Goal: Task Accomplishment & Management: Manage account settings

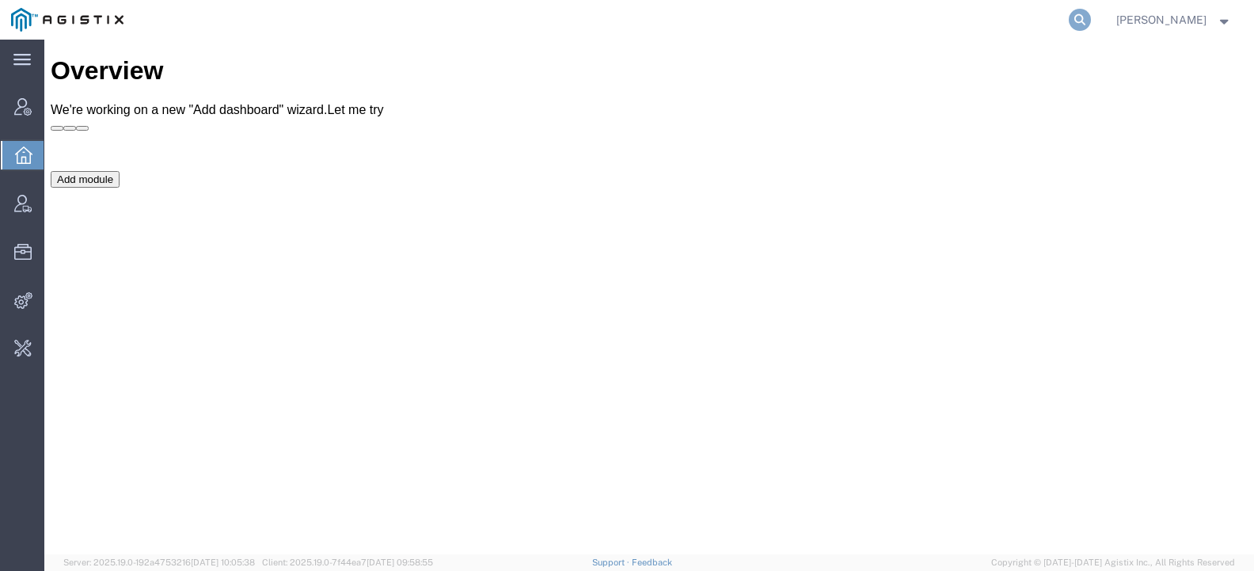
click at [1091, 22] on icon at bounding box center [1080, 20] width 22 height 22
type input "offline@redhat"
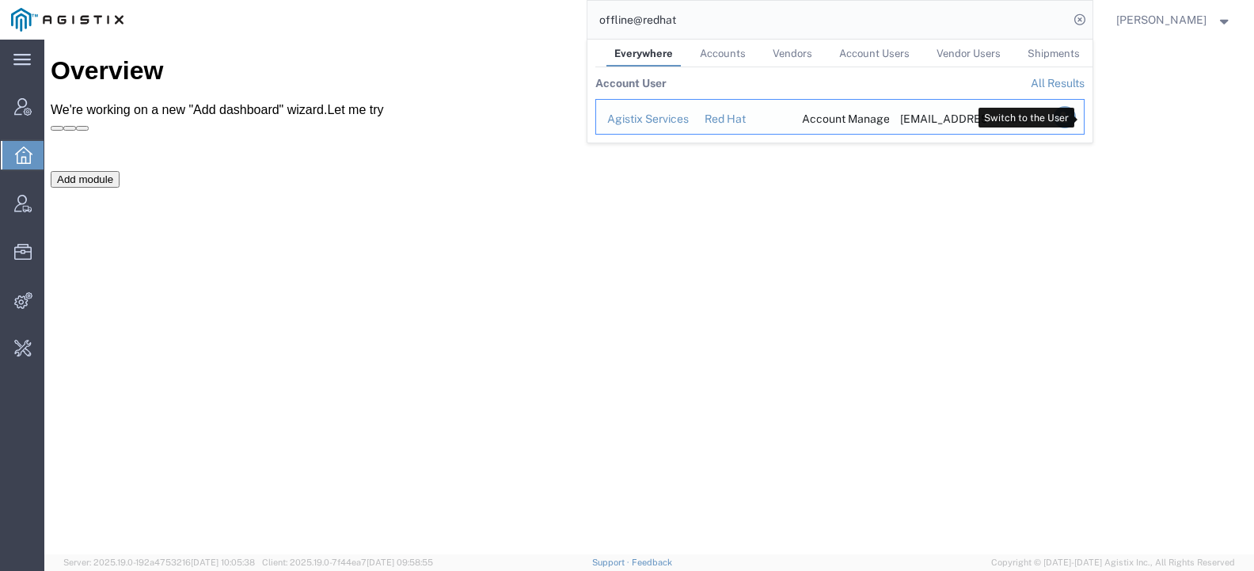
click at [1075, 118] on icon "Search Results" at bounding box center [1064, 117] width 22 height 22
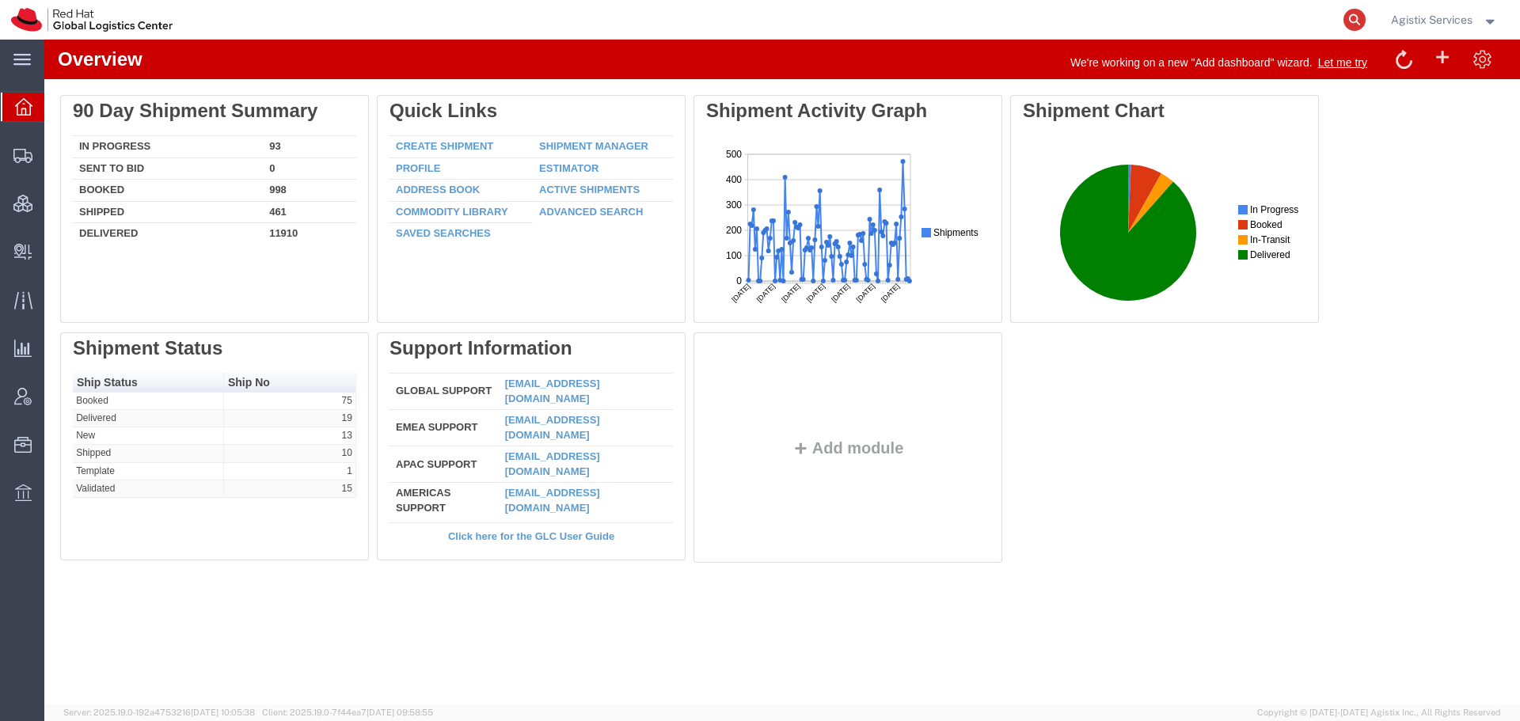
click at [1253, 17] on icon at bounding box center [1354, 20] width 22 height 22
paste input "56608225"
type input "56608225"
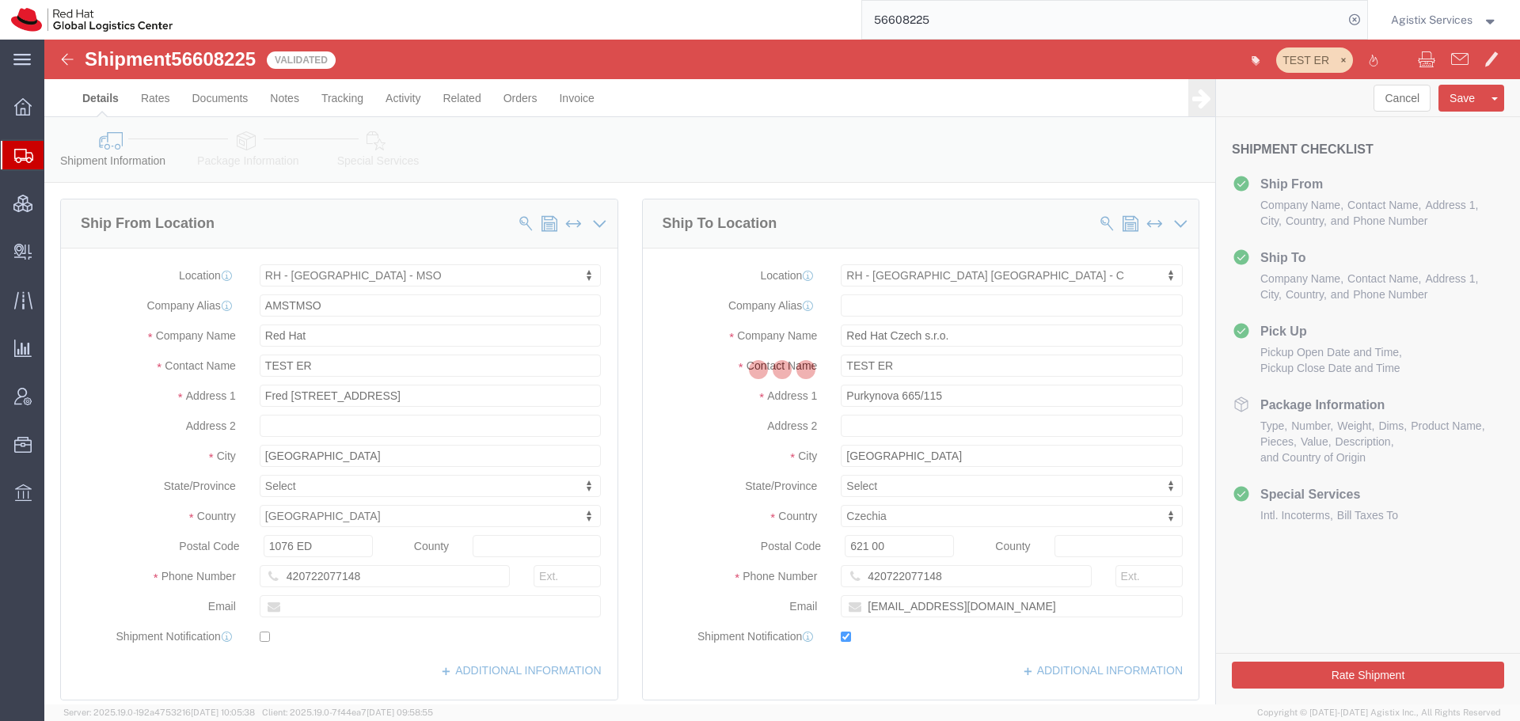
select select "65231"
select select "38037"
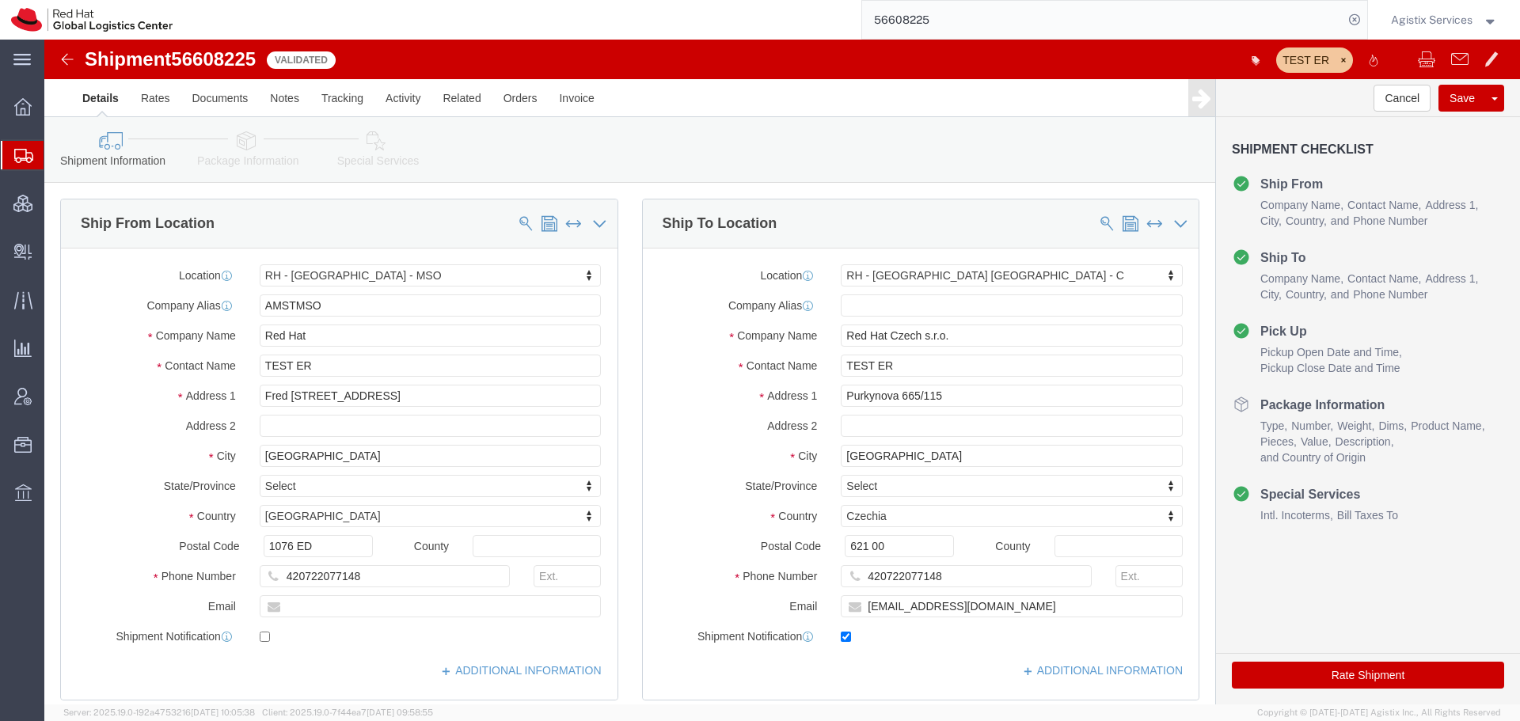
click button "Rate Shipment"
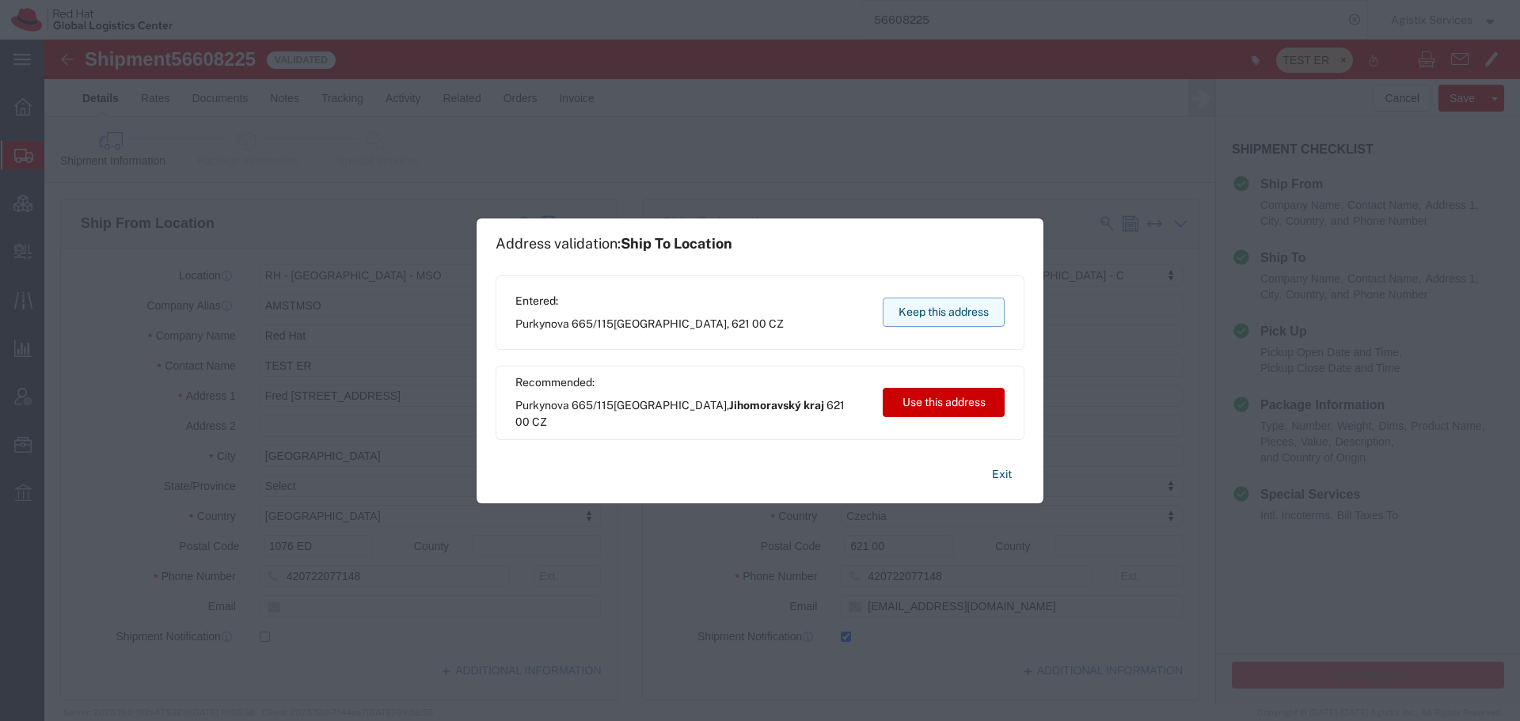
click at [962, 299] on button "Keep this address" at bounding box center [944, 312] width 122 height 29
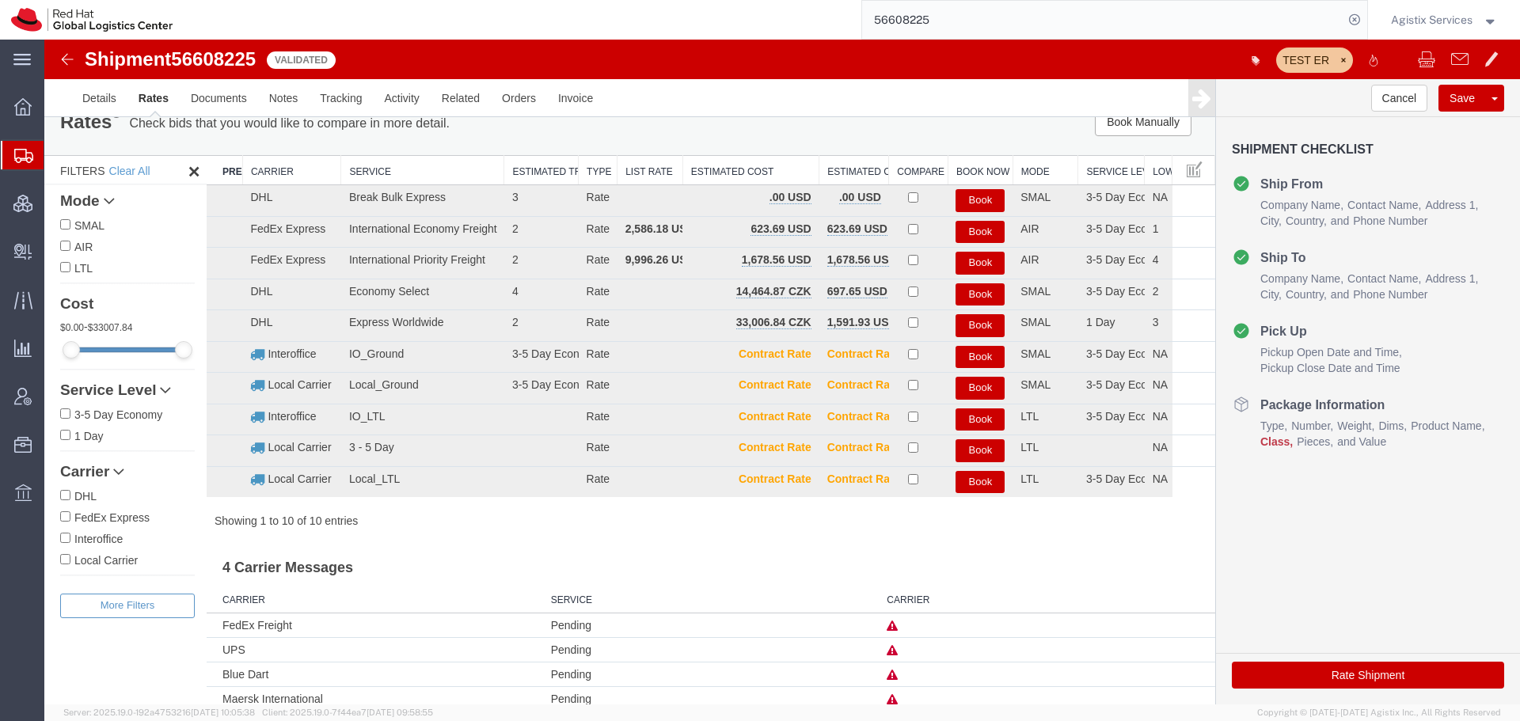
scroll to position [48, 0]
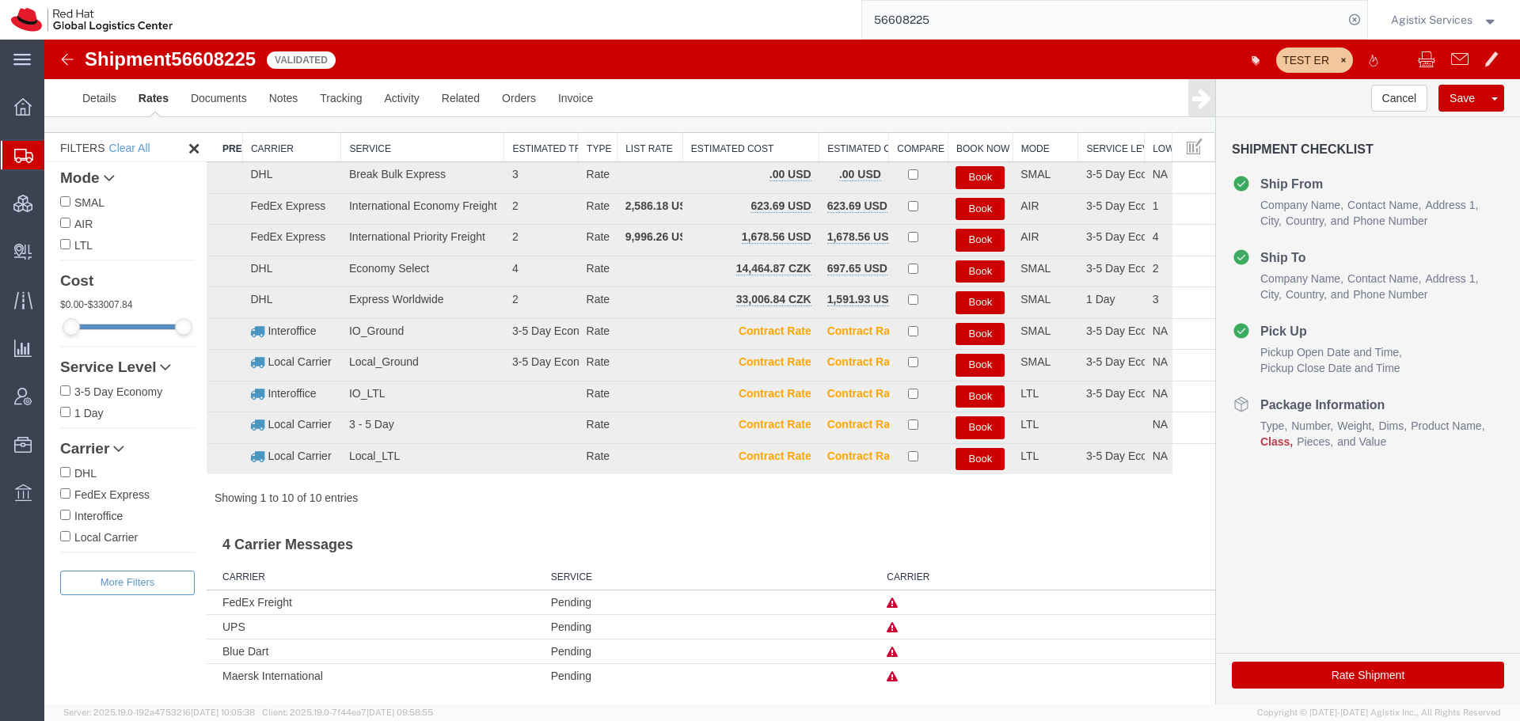
click at [886, 570] on icon at bounding box center [891, 603] width 11 height 11
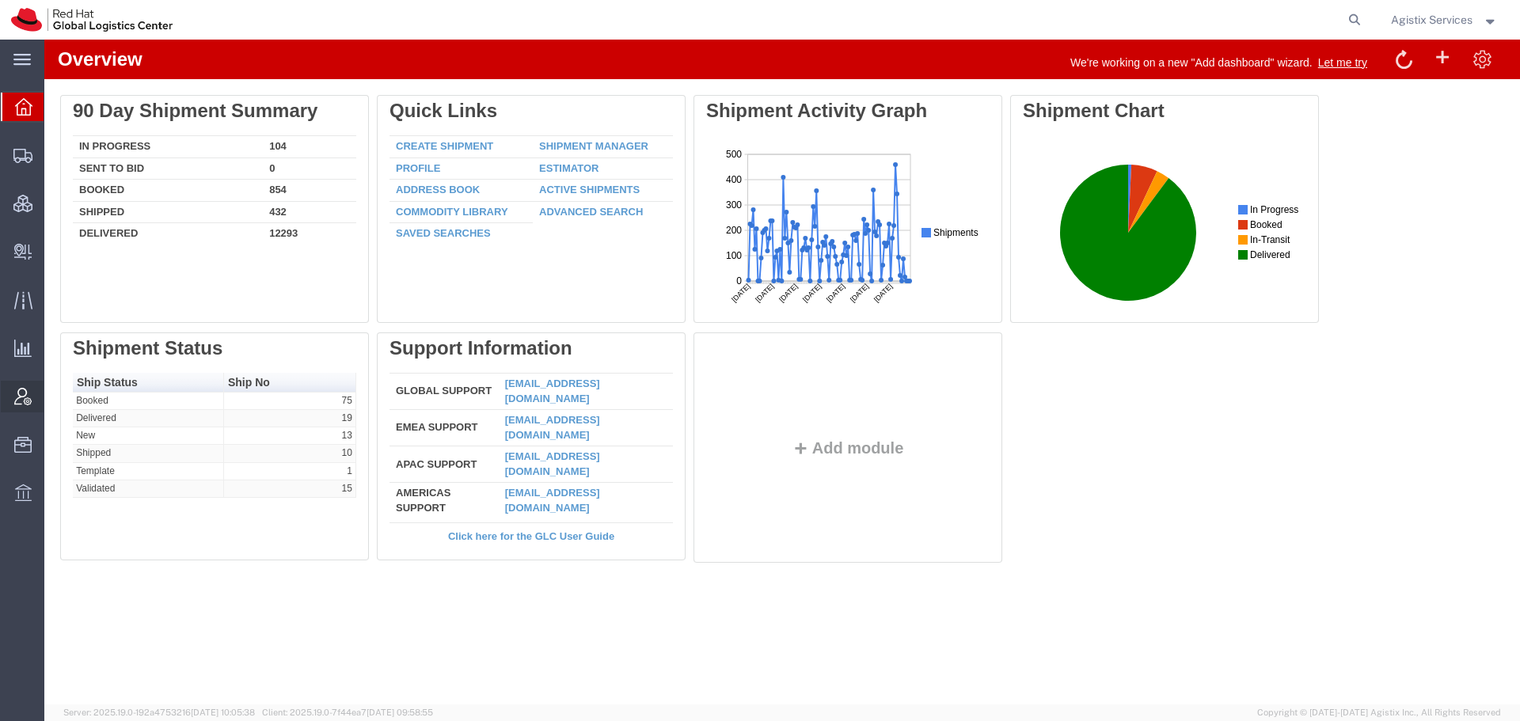
click at [55, 397] on span "Account Admin" at bounding box center [49, 397] width 11 height 32
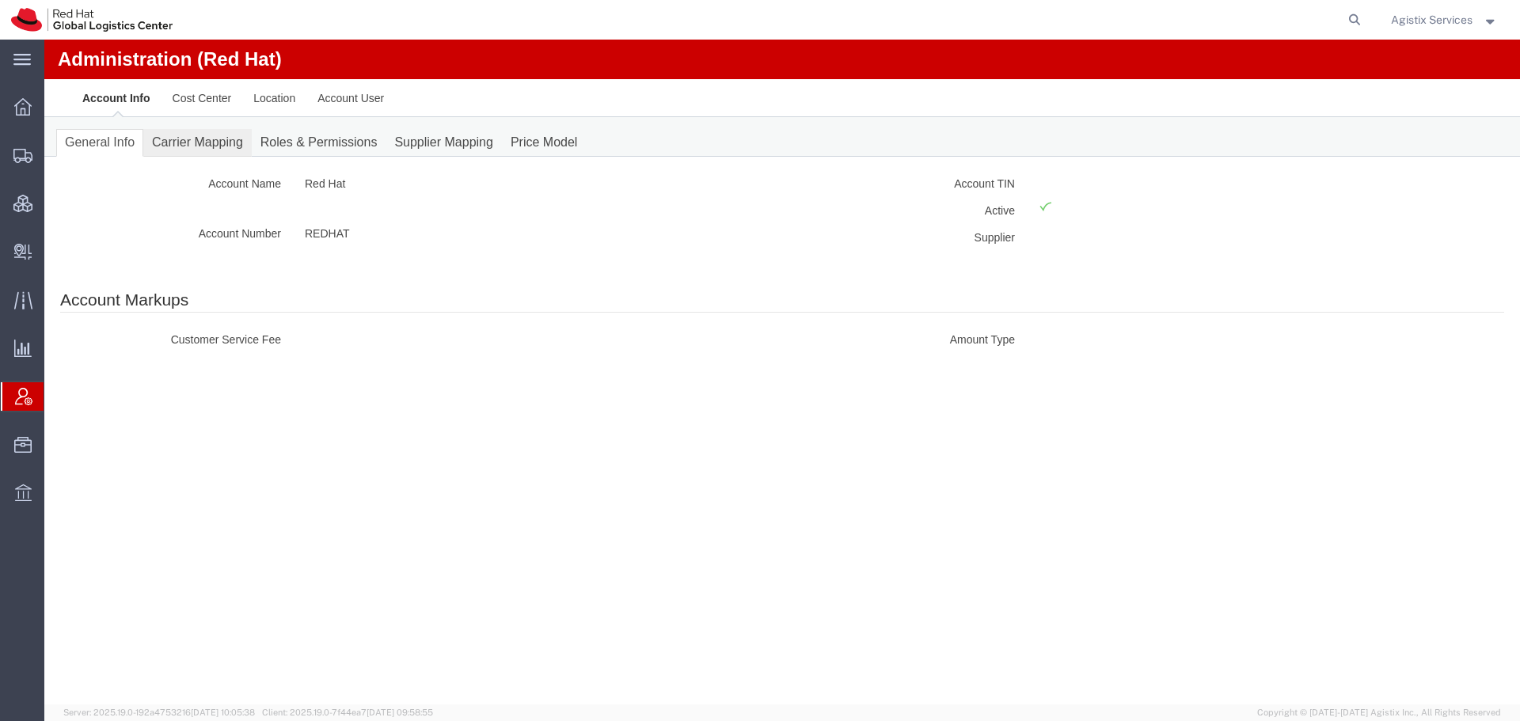
click at [212, 142] on link "Carrier Mapping" at bounding box center [197, 143] width 108 height 28
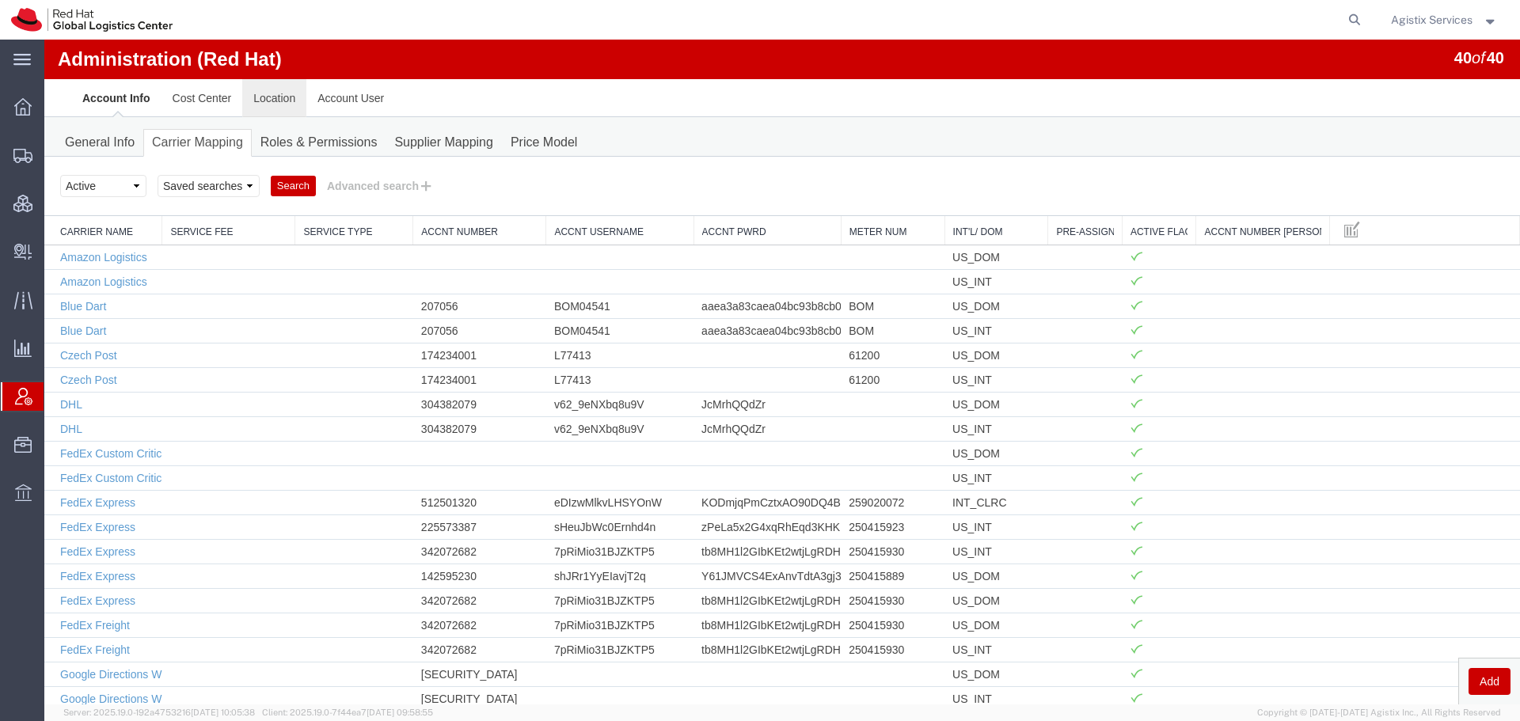
click at [260, 99] on link "Location" at bounding box center [274, 98] width 64 height 38
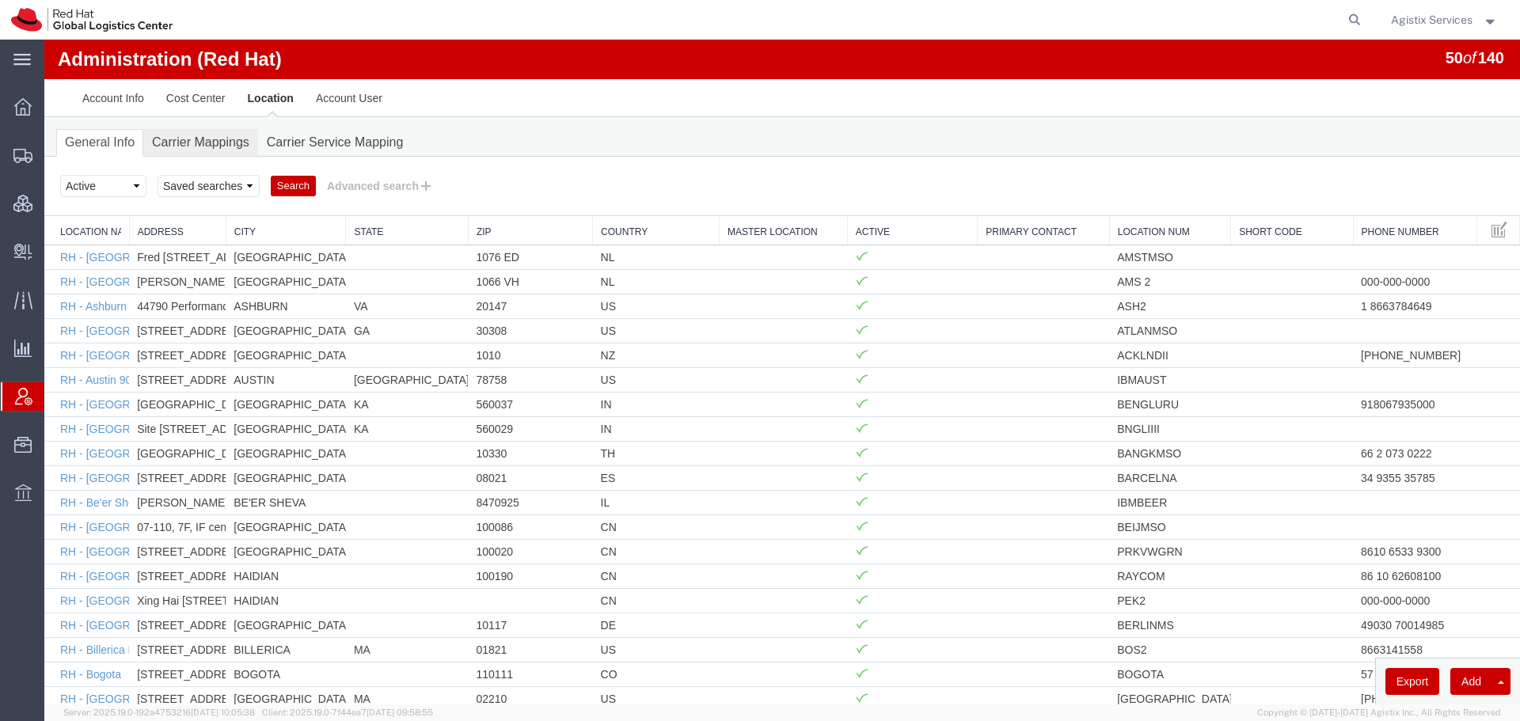
click at [201, 150] on link "Carrier Mappings" at bounding box center [200, 143] width 115 height 28
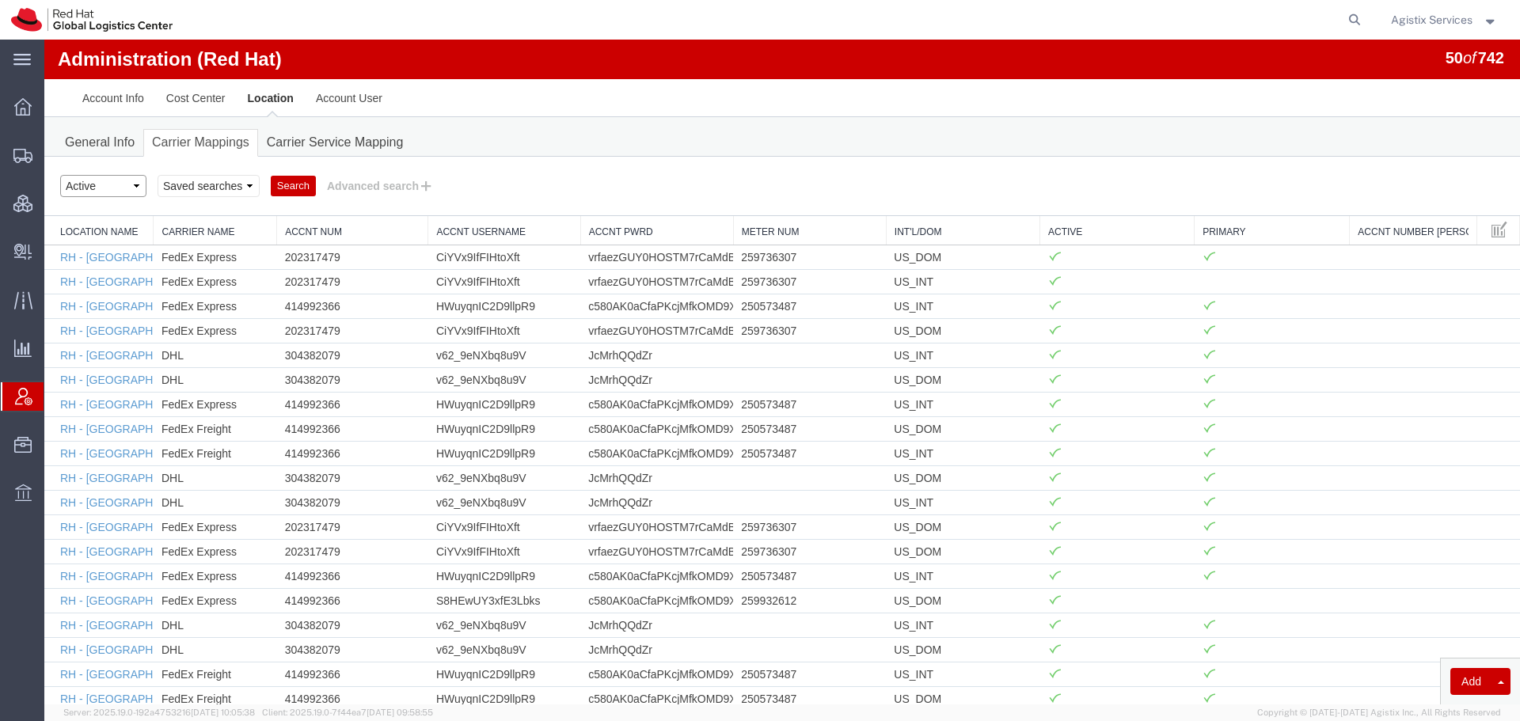
click at [111, 185] on select "Select status Active All Inactive" at bounding box center [103, 186] width 86 height 22
click at [355, 192] on button "Advanced search" at bounding box center [380, 186] width 129 height 27
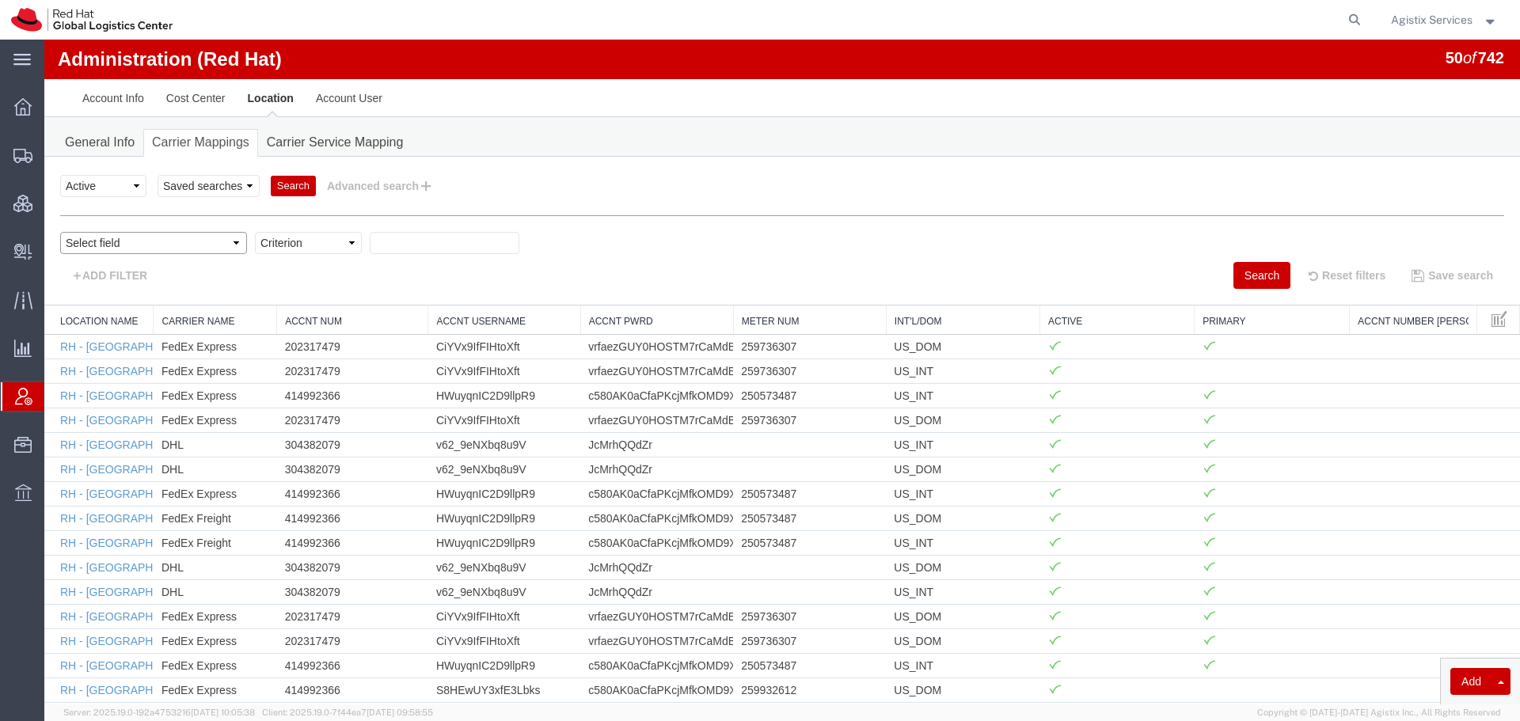
click at [114, 251] on select "Select field Accnt Num Accnt Number Alias Accnt Username Carrier Name Int'l/Dom…" at bounding box center [153, 243] width 187 height 22
select select "acctNum"
click at [60, 232] on select "Select field Accnt Num Accnt Number Alias Accnt Username Carrier Name Int'l/Dom…" at bounding box center [153, 243] width 187 height 22
click at [258, 241] on select "Criterion contains does not contain is is blank is not blank starts with" at bounding box center [308, 243] width 107 height 22
select select "contains"
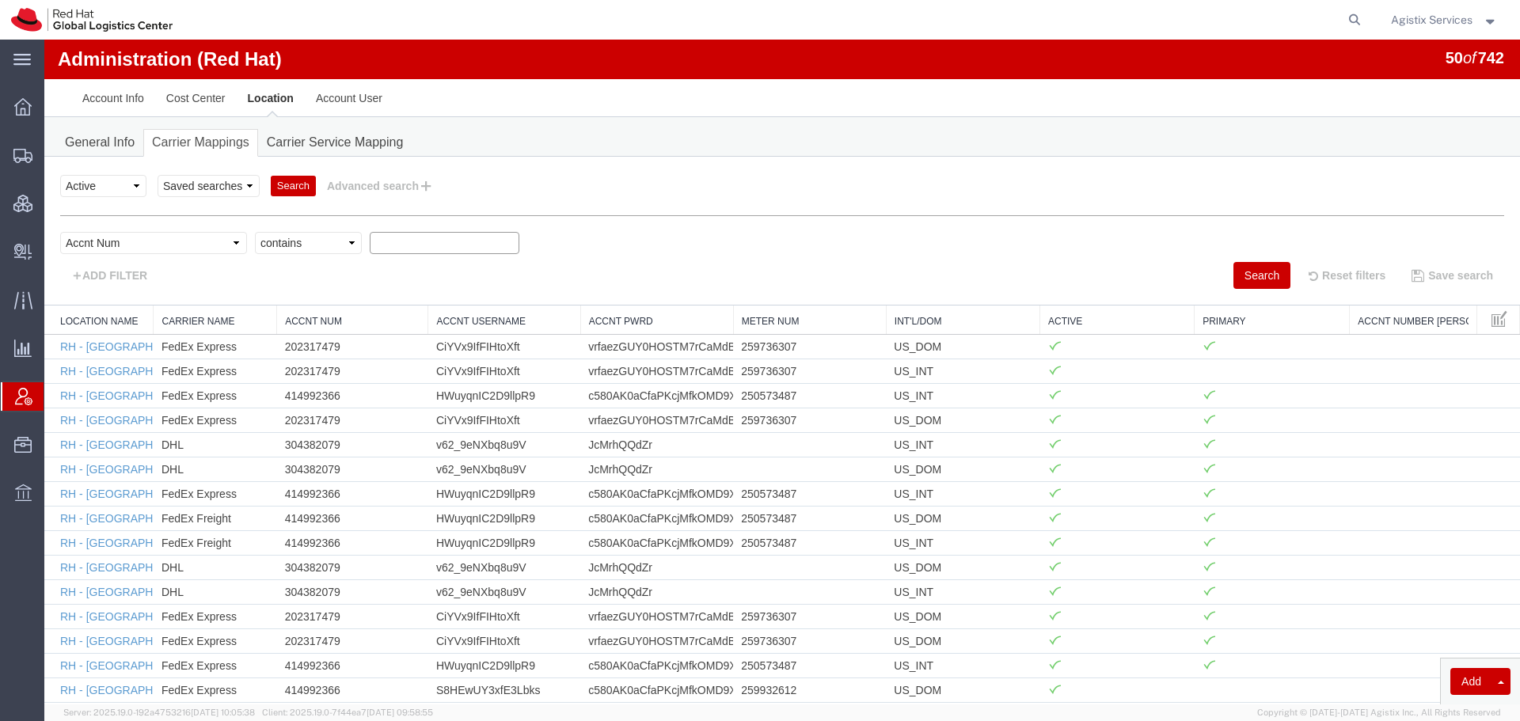
click at [255, 232] on select "Criterion contains does not contain is is blank is not blank starts with" at bounding box center [308, 243] width 107 height 22
click at [343, 264] on div "ADD FILTER" at bounding box center [415, 275] width 734 height 27
click at [370, 249] on input "text" at bounding box center [445, 243] width 150 height 22
paste input "414992366"
type input "414992366"
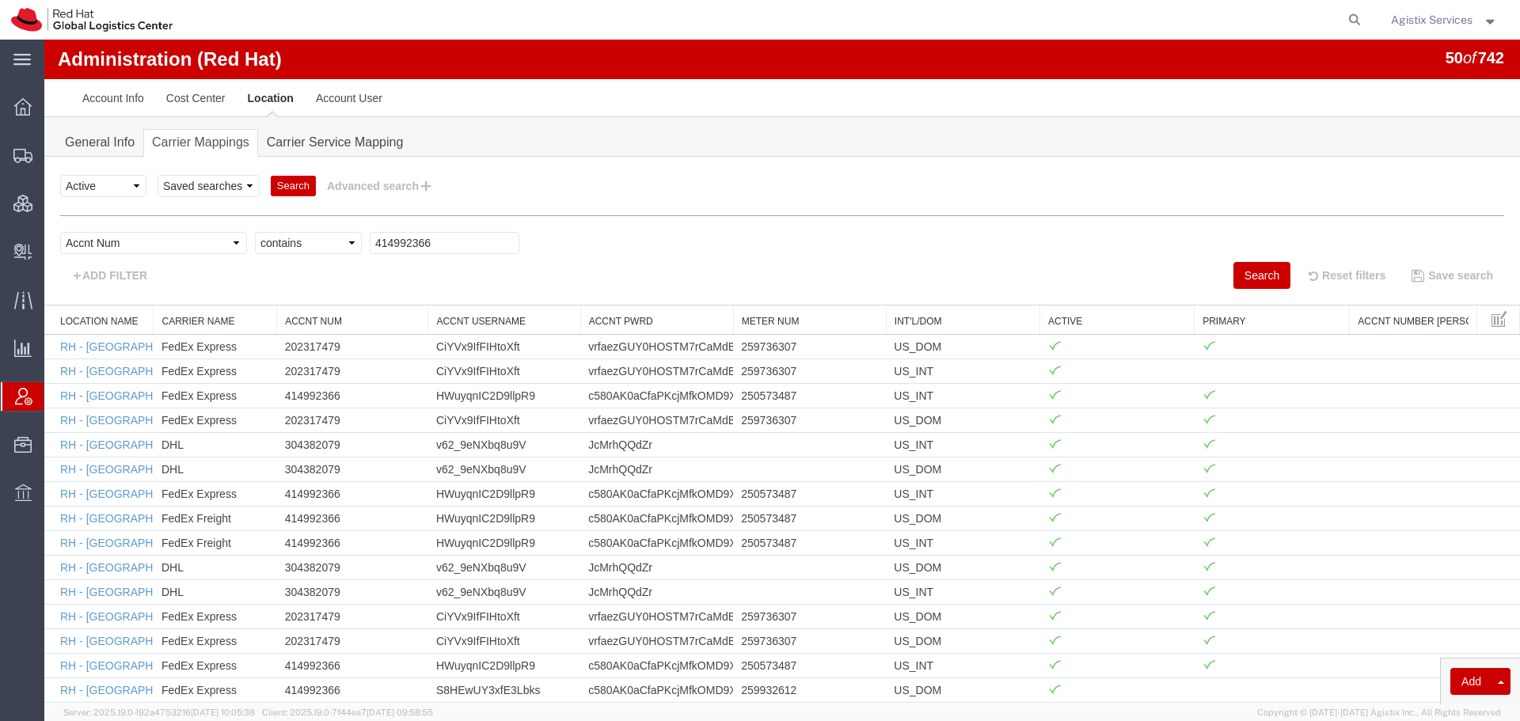
click at [1256, 271] on button "Search" at bounding box center [1261, 275] width 57 height 27
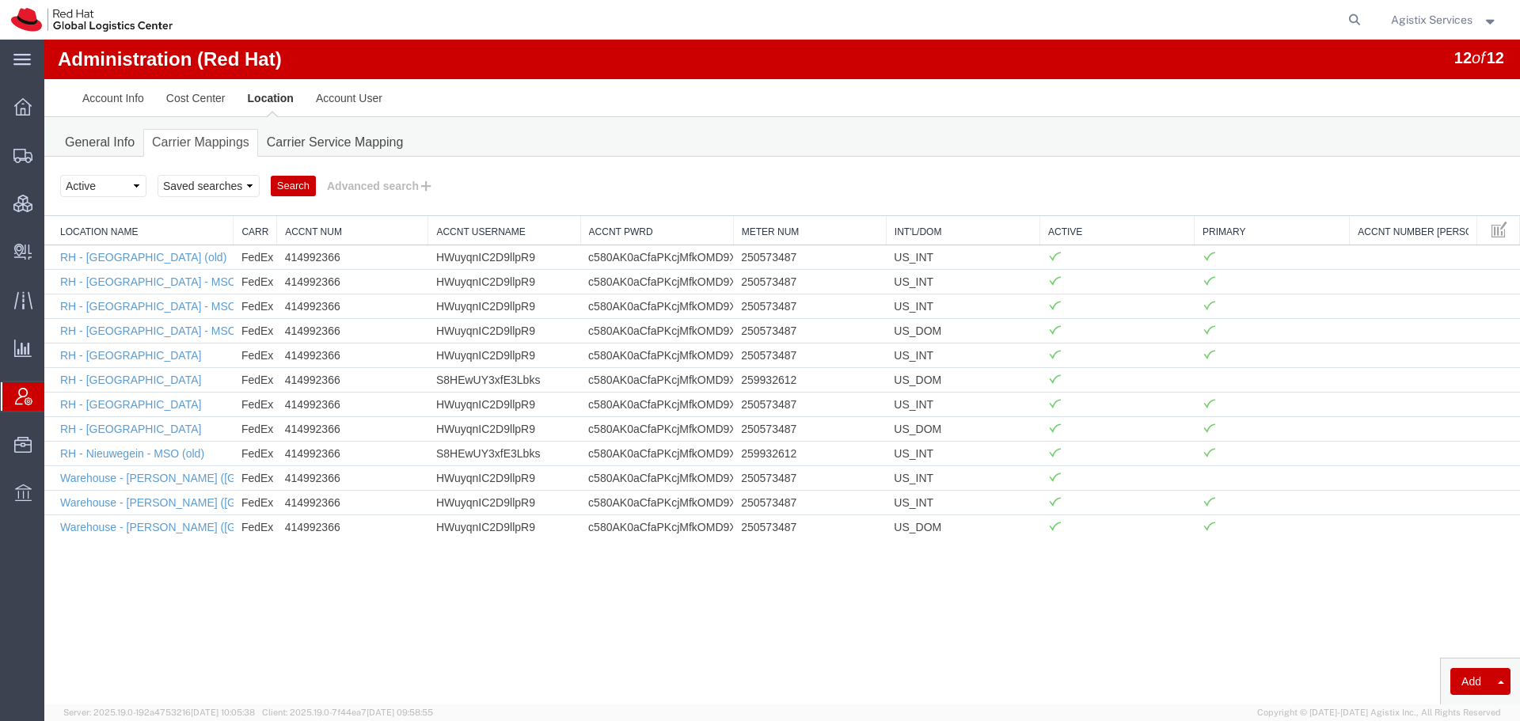
drag, startPoint x: 154, startPoint y: 230, endPoint x: 246, endPoint y: 244, distance: 92.9
click at [246, 244] on div "Location Name Carrier Name Accnt Num Accnt Username Accnt Pwrd Meter Num Int'l/…" at bounding box center [781, 377] width 1475 height 323
click at [117, 287] on link "RH - Amsterdam - MSO" at bounding box center [148, 281] width 177 height 13
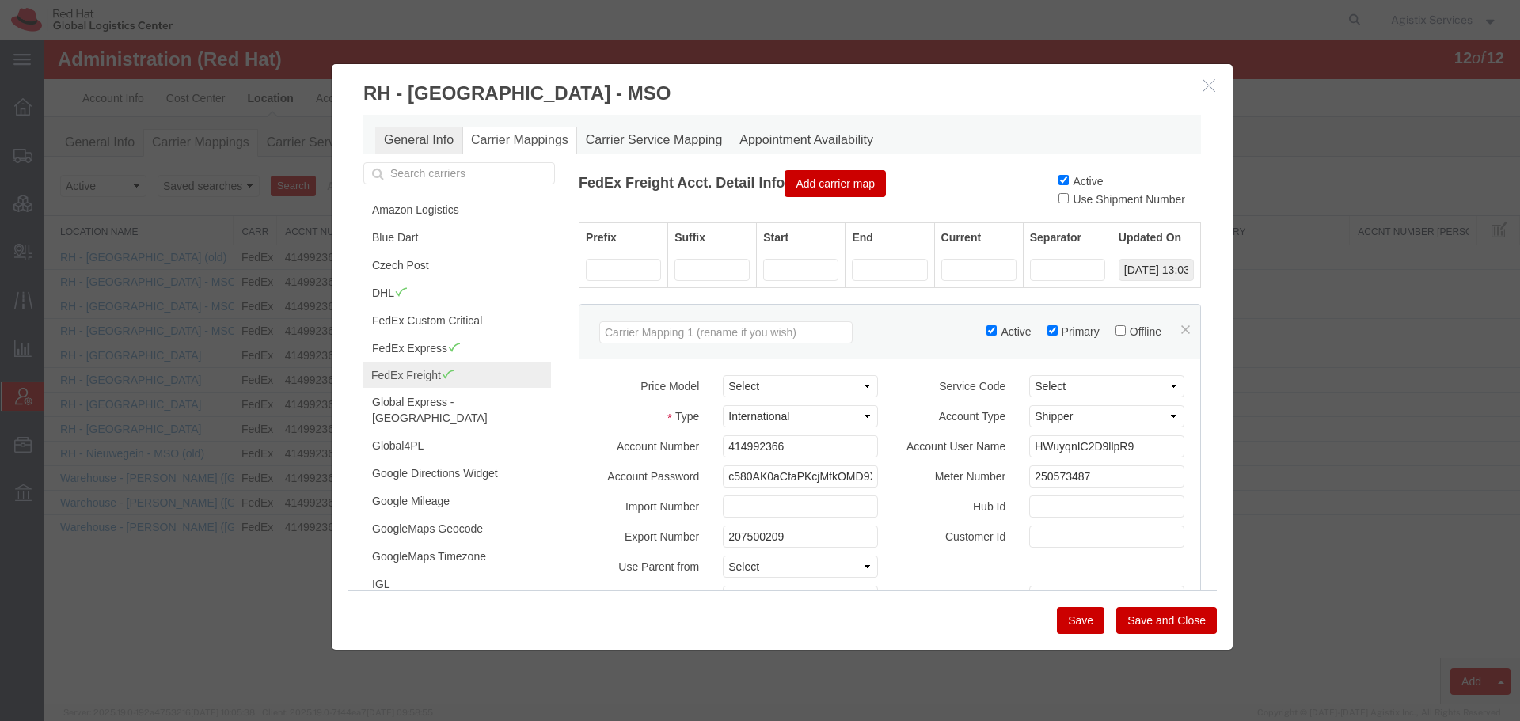
click at [415, 136] on link "General Info" at bounding box center [418, 141] width 87 height 28
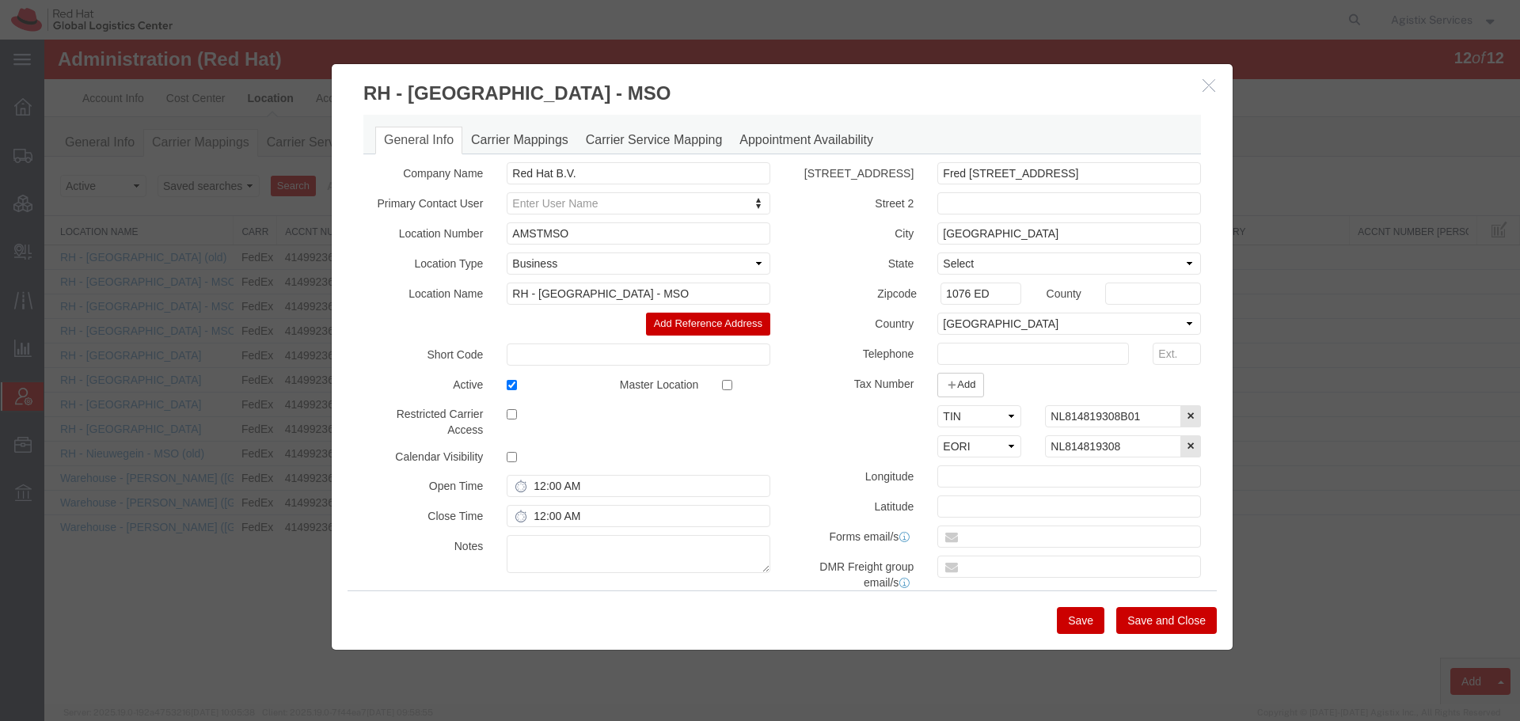
click at [1209, 91] on icon "button" at bounding box center [1208, 84] width 13 height 13
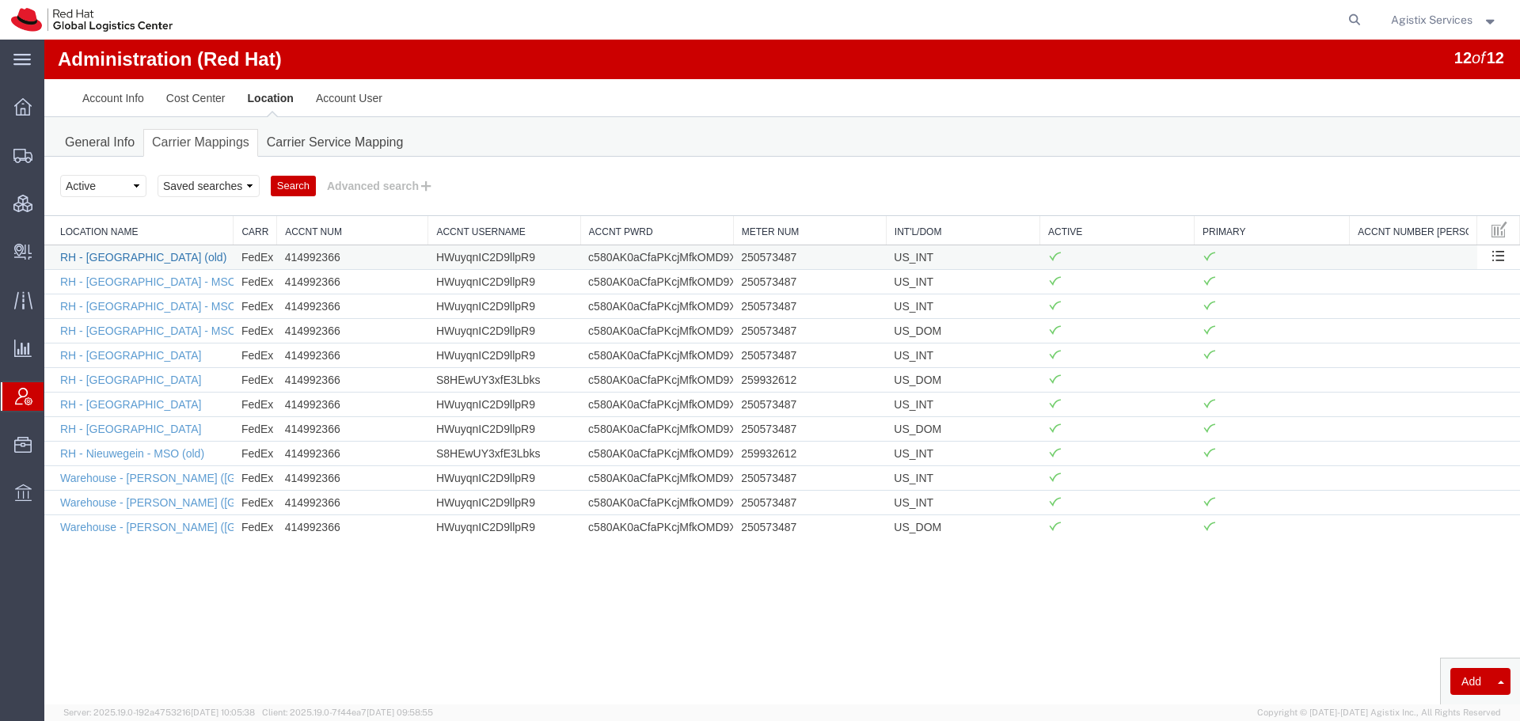
click at [114, 261] on link "RH - Amsterdam (old)" at bounding box center [143, 257] width 166 height 13
